Goal: Transaction & Acquisition: Obtain resource

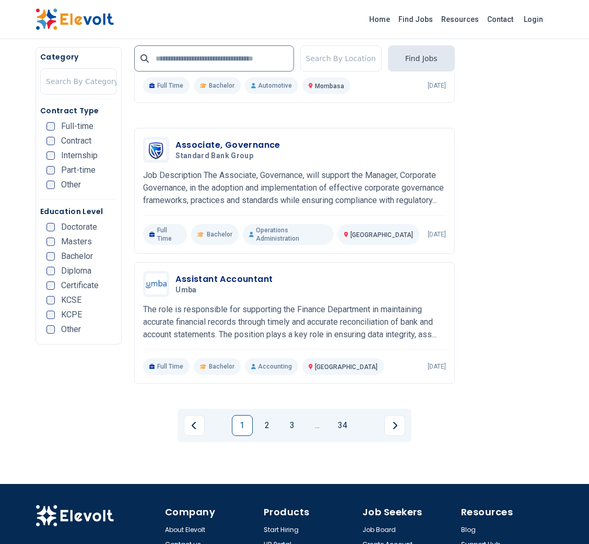
scroll to position [2060, 0]
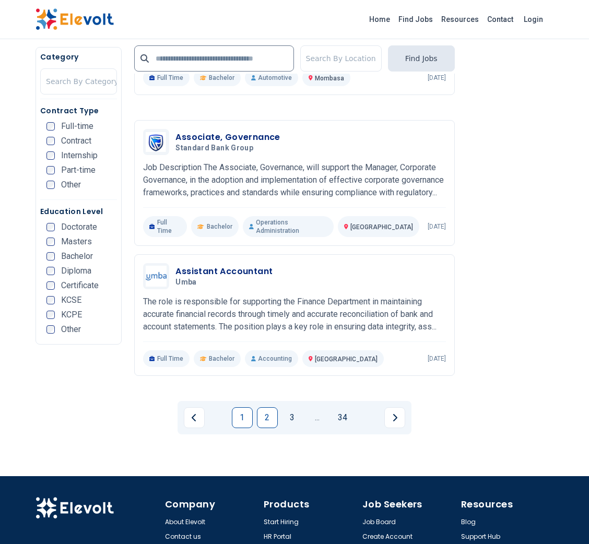
click at [265, 407] on link "2" at bounding box center [267, 417] width 21 height 21
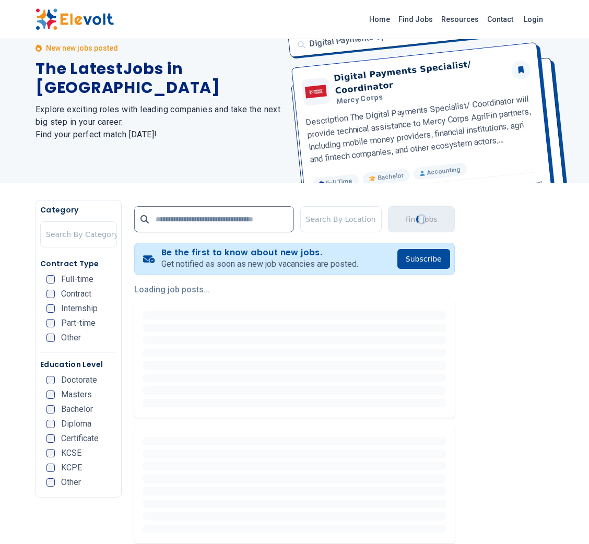
scroll to position [0, 0]
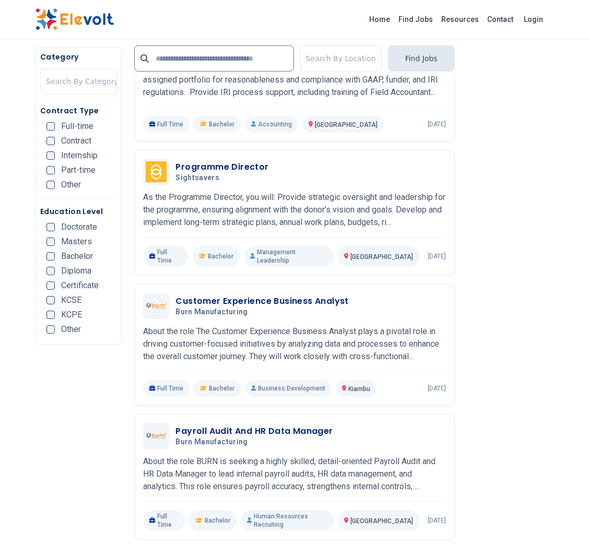
scroll to position [1638, 0]
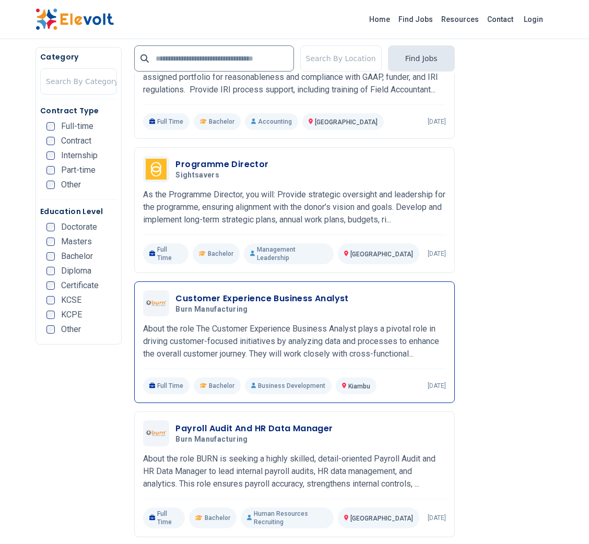
click at [308, 293] on h3 "Customer Experience Business Analyst" at bounding box center [262, 299] width 173 height 13
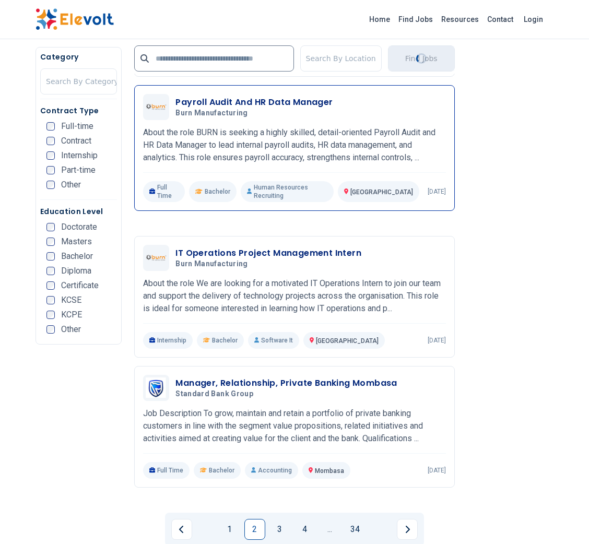
scroll to position [2133, 0]
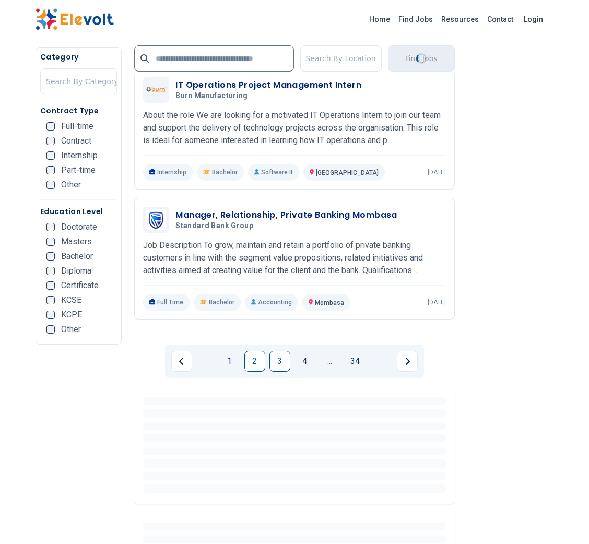
click at [283, 351] on link "3" at bounding box center [280, 361] width 21 height 21
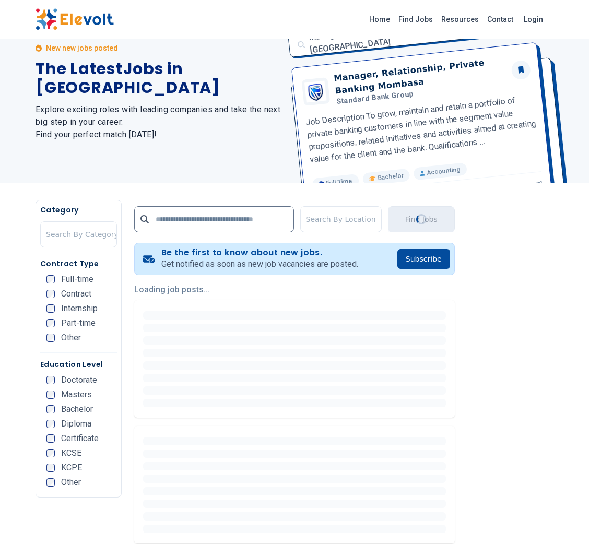
scroll to position [0, 0]
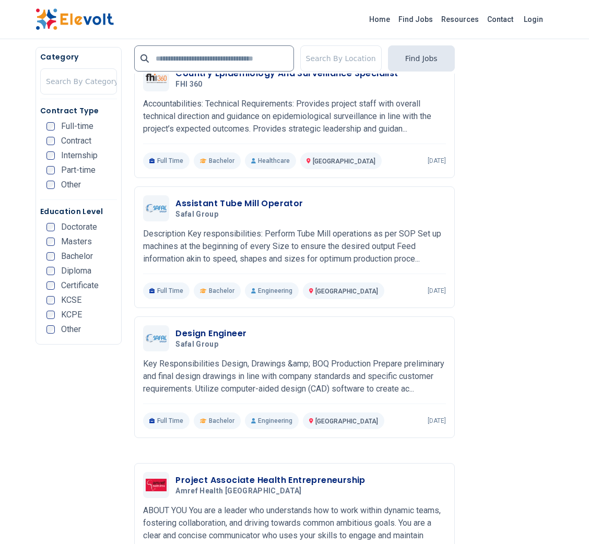
scroll to position [1130, 0]
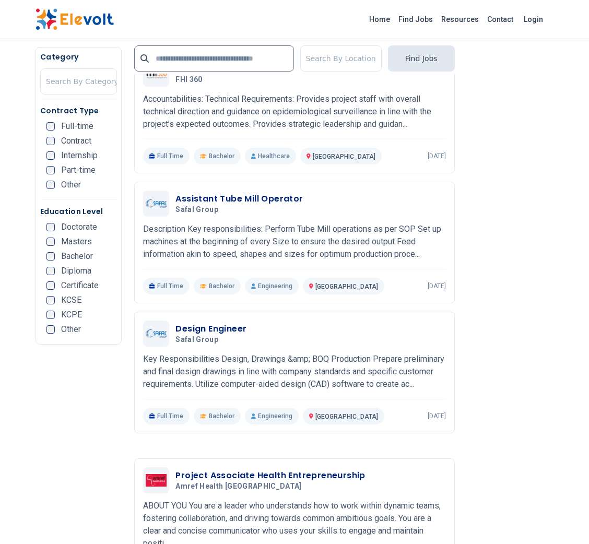
click at [535, 271] on div at bounding box center [511, 211] width 86 height 2206
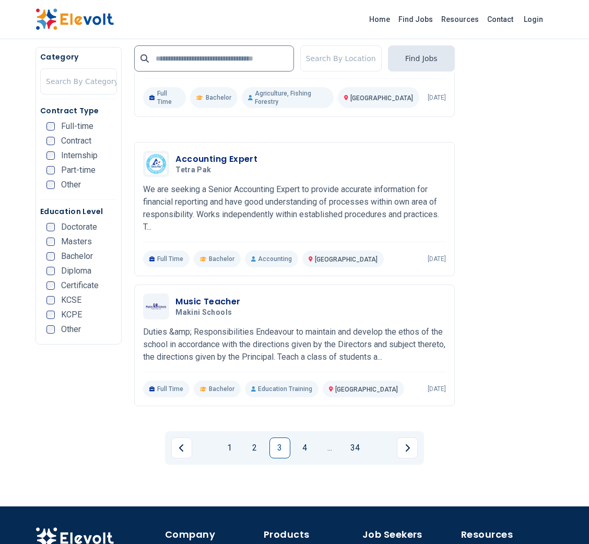
scroll to position [2017, 0]
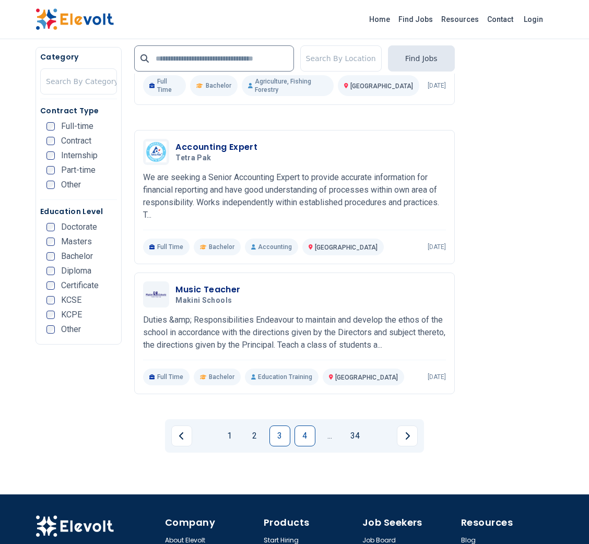
click at [305, 426] on link "4" at bounding box center [305, 436] width 21 height 21
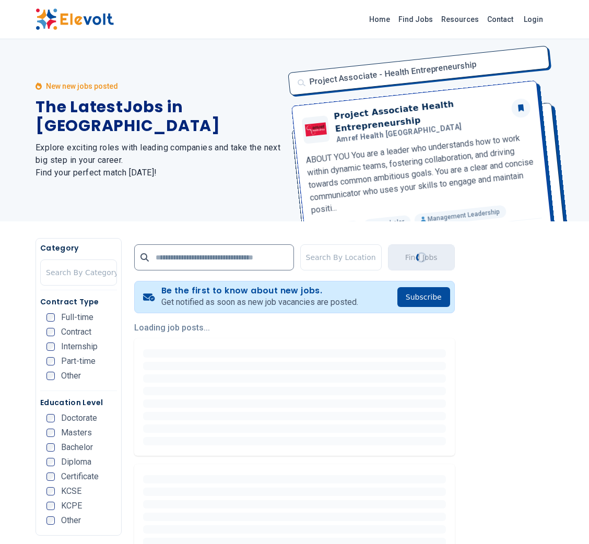
scroll to position [0, 0]
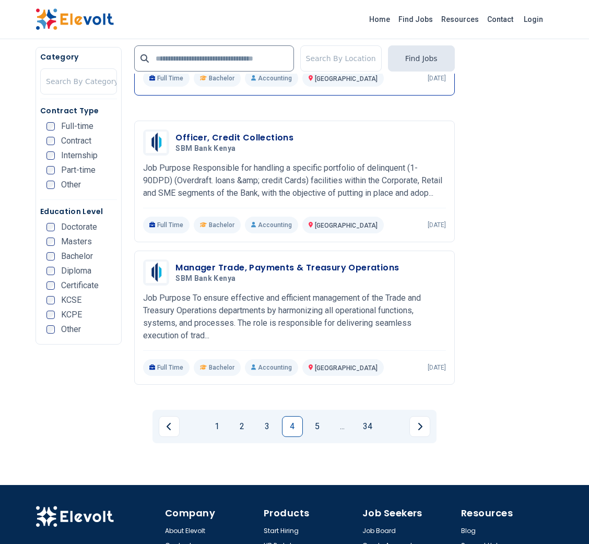
scroll to position [2085, 0]
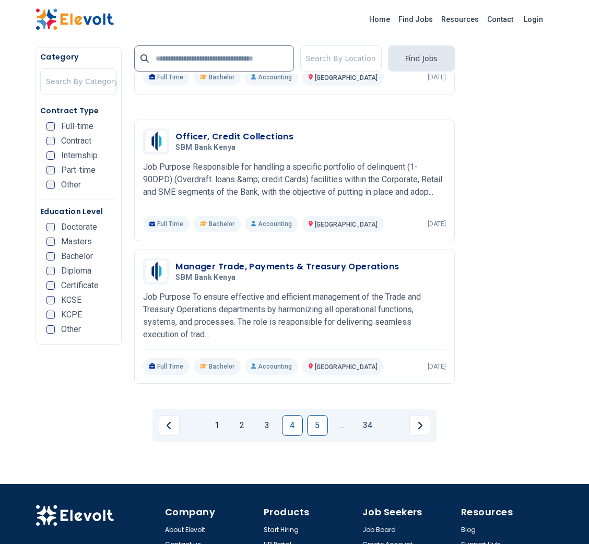
click at [321, 415] on link "5" at bounding box center [317, 425] width 21 height 21
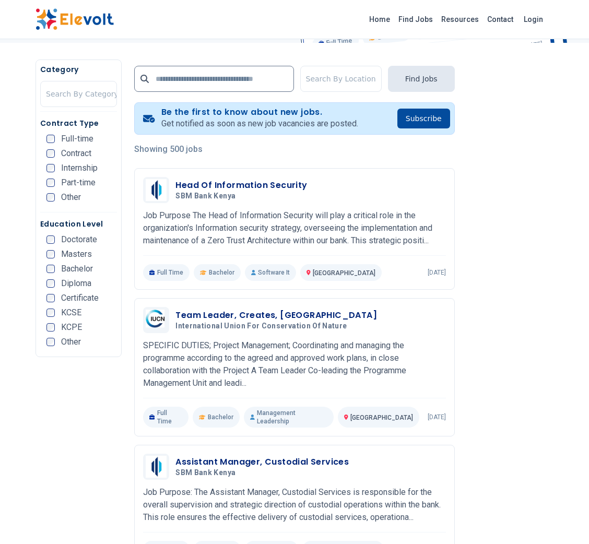
scroll to position [188, 0]
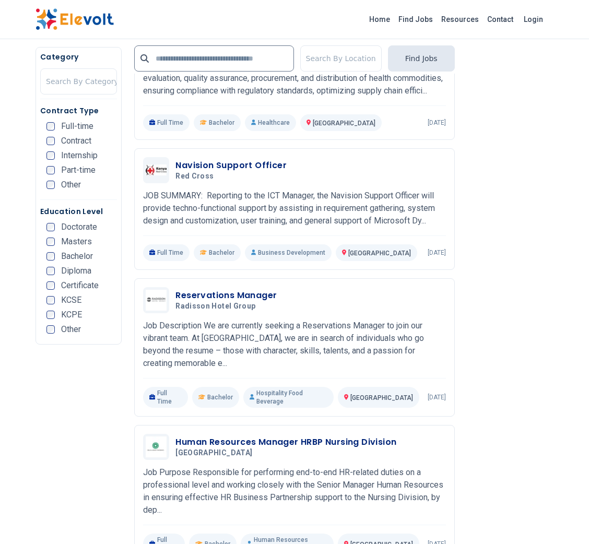
scroll to position [1024, 0]
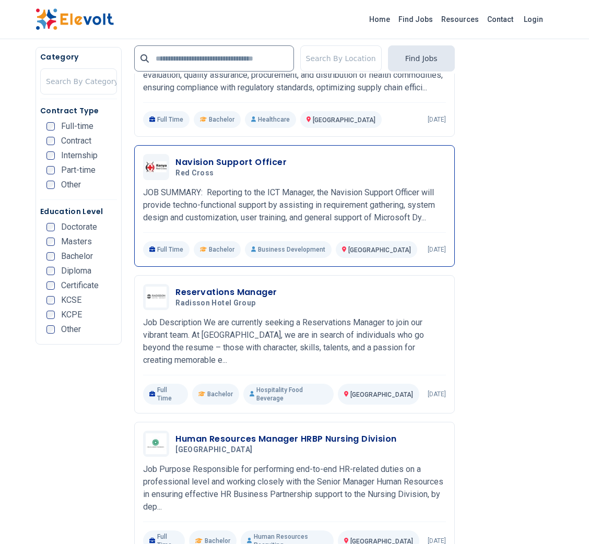
click at [264, 169] on h3 "Navision Support Officer" at bounding box center [231, 162] width 111 height 13
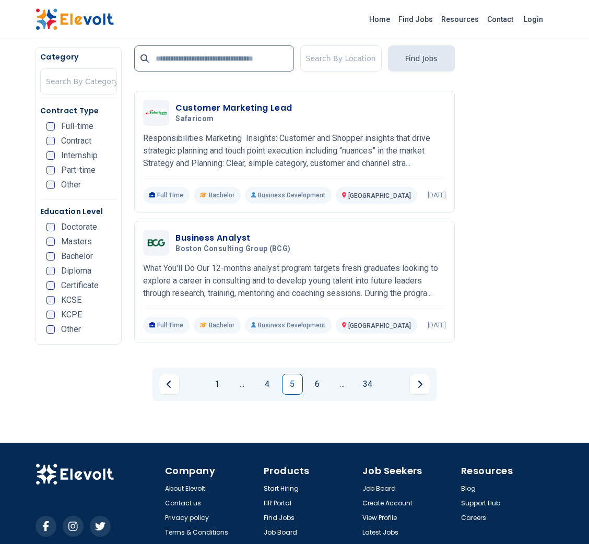
scroll to position [2092, 0]
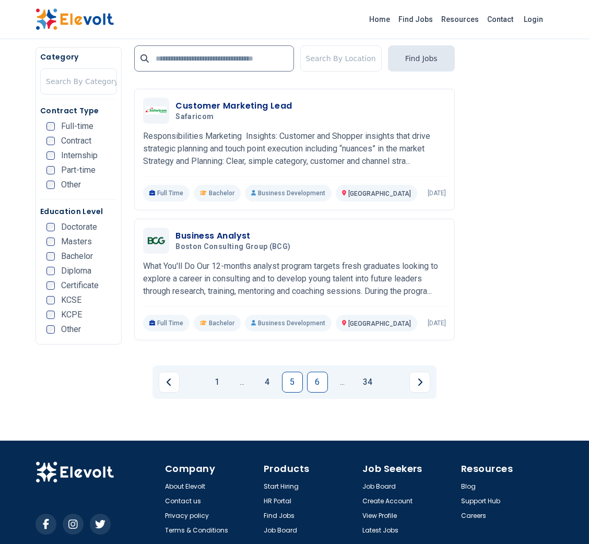
click at [314, 372] on link "6" at bounding box center [317, 382] width 21 height 21
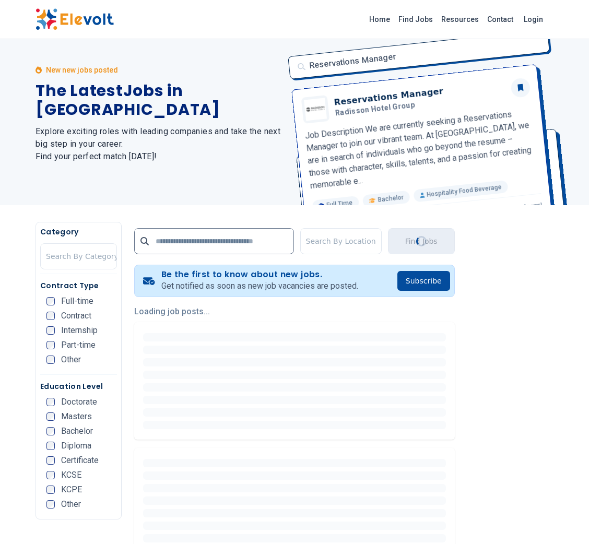
scroll to position [0, 0]
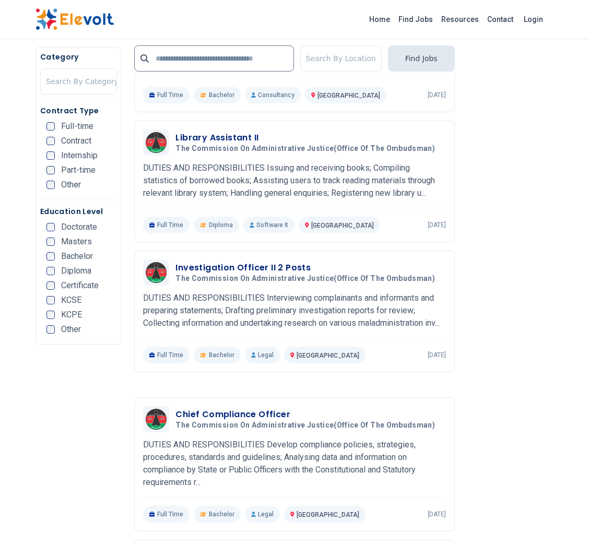
scroll to position [638, 0]
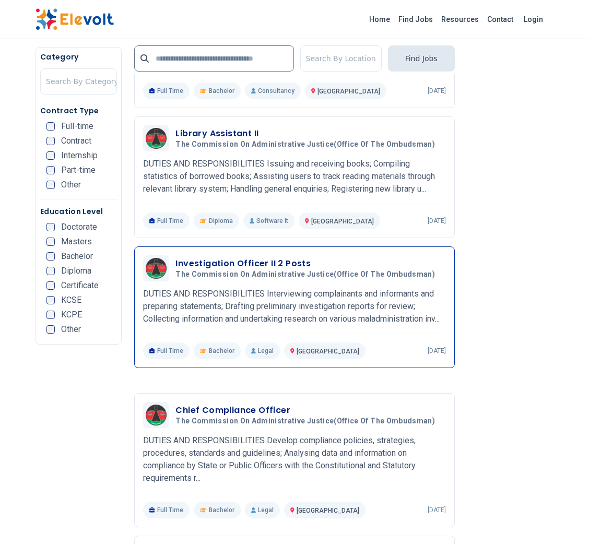
click at [270, 258] on h3 "Investigation Officer II 2 Posts" at bounding box center [308, 264] width 264 height 13
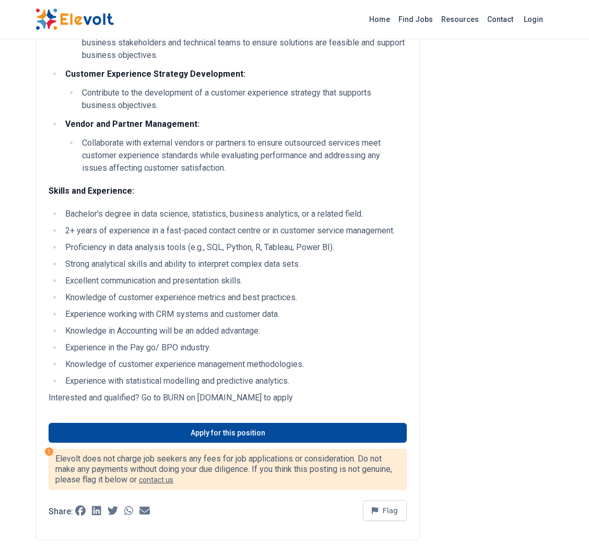
scroll to position [814, 0]
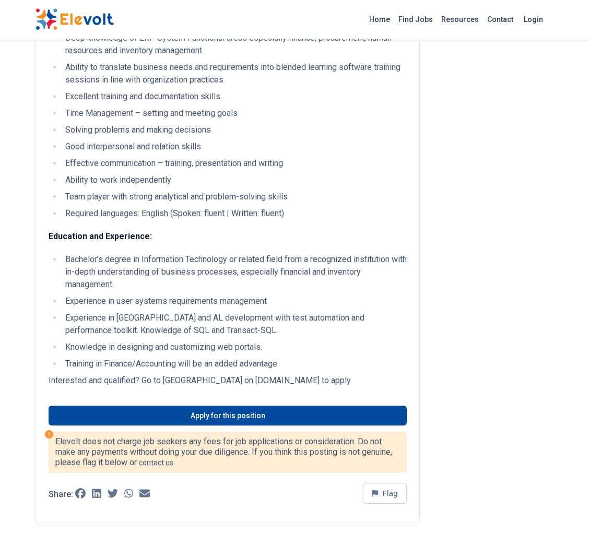
scroll to position [578, 0]
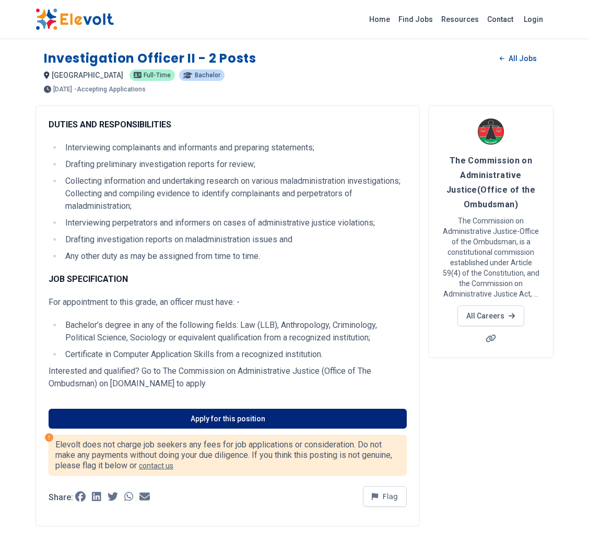
click at [287, 415] on link "Apply for this position" at bounding box center [228, 419] width 358 height 20
